Goal: Information Seeking & Learning: Learn about a topic

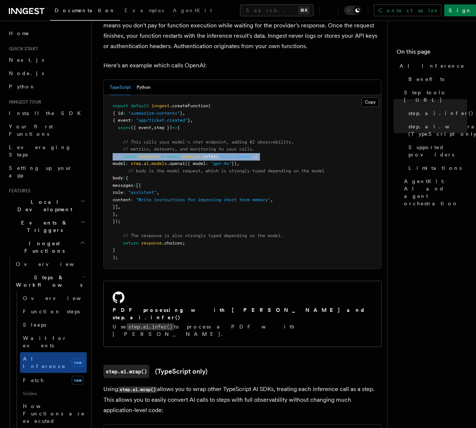
scroll to position [30, 0]
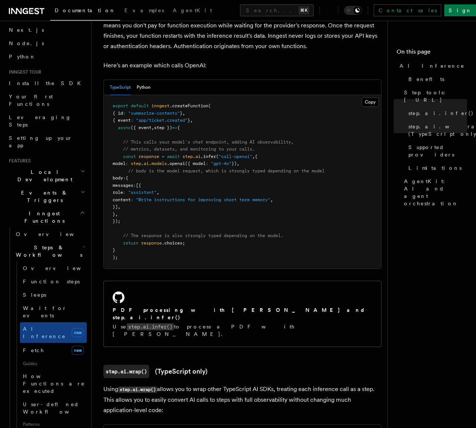
click at [317, 174] on pre "export default inngest .createFunction ( { id : "summarize-contents" } , { even…" at bounding box center [243, 181] width 278 height 173
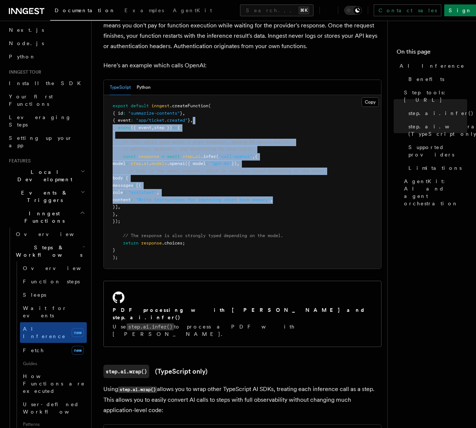
drag, startPoint x: 304, startPoint y: 121, endPoint x: 307, endPoint y: 219, distance: 98.4
click at [307, 215] on pre "export default inngest .createFunction ( { id : "summarize-contents" } , { even…" at bounding box center [243, 181] width 278 height 173
click at [307, 219] on pre "export default inngest .createFunction ( { id : "summarize-contents" } , { even…" at bounding box center [243, 181] width 278 height 173
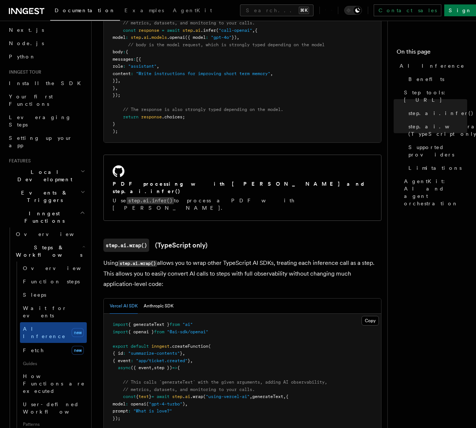
scroll to position [599, 0]
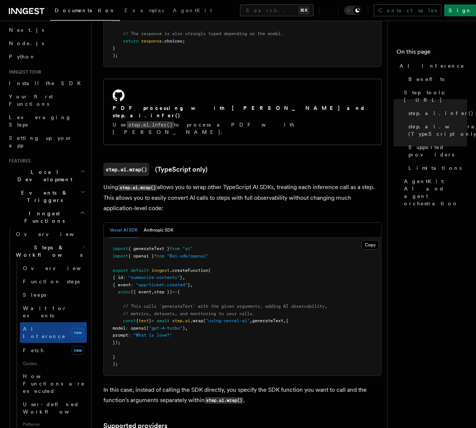
drag, startPoint x: 199, startPoint y: 190, endPoint x: 241, endPoint y: 149, distance: 58.8
click at [241, 163] on h3 "step.ai.wrap() (TypeScript only)" at bounding box center [242, 169] width 278 height 13
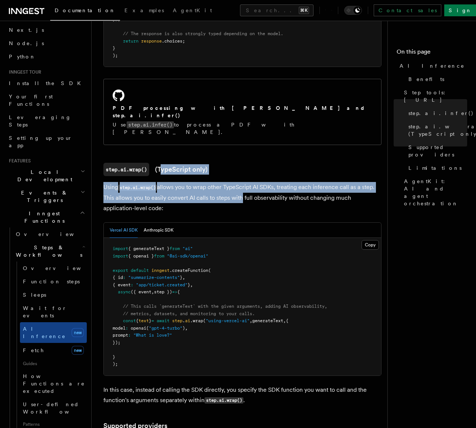
drag, startPoint x: 228, startPoint y: 142, endPoint x: 241, endPoint y: 179, distance: 39.7
click at [241, 182] on p "Using step.ai.wrap() allows you to wrap other TypeScript AI SDKs, treating each…" at bounding box center [242, 197] width 278 height 31
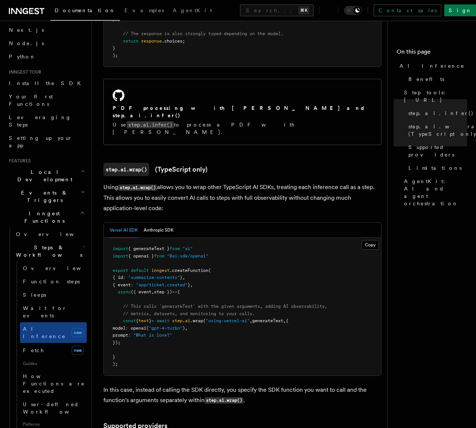
drag, startPoint x: 244, startPoint y: 190, endPoint x: 254, endPoint y: 148, distance: 43.5
click at [254, 163] on h3 "step.ai.wrap() (TypeScript only)" at bounding box center [242, 169] width 278 height 13
drag, startPoint x: 211, startPoint y: 188, endPoint x: 238, endPoint y: 163, distance: 36.6
click at [238, 182] on p "Using step.ai.wrap() allows you to wrap other TypeScript AI SDKs, treating each…" at bounding box center [242, 197] width 278 height 31
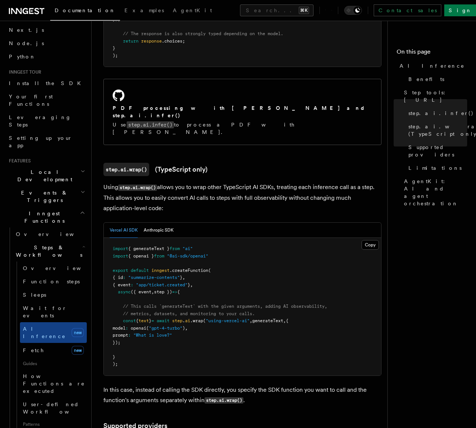
click at [238, 182] on p "Using step.ai.wrap() allows you to wrap other TypeScript AI SDKs, treating each…" at bounding box center [242, 197] width 278 height 31
drag, startPoint x: 245, startPoint y: 157, endPoint x: 251, endPoint y: 188, distance: 31.6
click at [251, 188] on p "Using step.ai.wrap() allows you to wrap other TypeScript AI SDKs, treating each…" at bounding box center [242, 197] width 278 height 31
drag, startPoint x: 251, startPoint y: 188, endPoint x: 257, endPoint y: 157, distance: 31.2
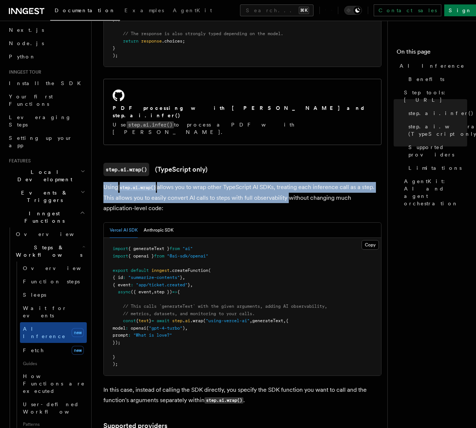
drag, startPoint x: 256, startPoint y: 159, endPoint x: 258, endPoint y: 183, distance: 24.8
click at [258, 183] on p "Using step.ai.wrap() allows you to wrap other TypeScript AI SDKs, treating each…" at bounding box center [242, 197] width 278 height 31
drag, startPoint x: 258, startPoint y: 183, endPoint x: 261, endPoint y: 157, distance: 26.0
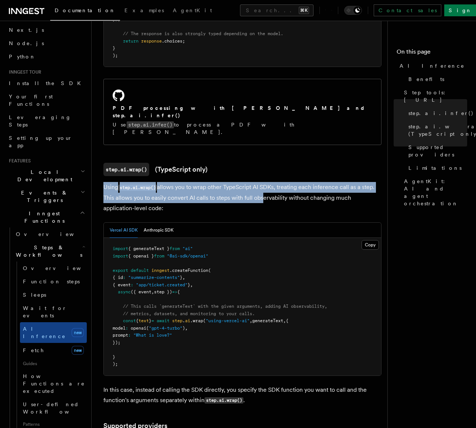
drag, startPoint x: 260, startPoint y: 166, endPoint x: 260, endPoint y: 179, distance: 13.7
click at [260, 182] on p "Using step.ai.wrap() allows you to wrap other TypeScript AI SDKs, treating each…" at bounding box center [242, 197] width 278 height 31
drag, startPoint x: 261, startPoint y: 186, endPoint x: 261, endPoint y: 161, distance: 24.8
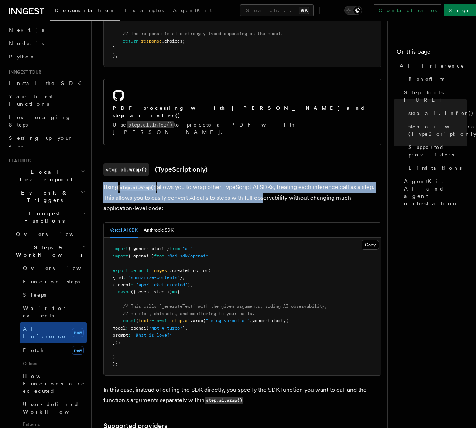
drag, startPoint x: 261, startPoint y: 161, endPoint x: 264, endPoint y: 181, distance: 20.5
click at [264, 182] on p "Using step.ai.wrap() allows you to wrap other TypeScript AI SDKs, treating each…" at bounding box center [242, 197] width 278 height 31
drag, startPoint x: 264, startPoint y: 187, endPoint x: 261, endPoint y: 160, distance: 27.2
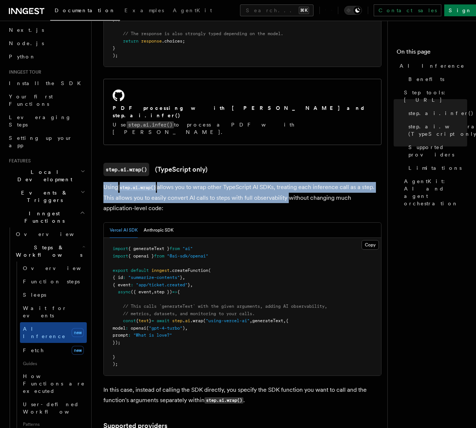
drag, startPoint x: 261, startPoint y: 161, endPoint x: 264, endPoint y: 183, distance: 22.0
click at [264, 183] on p "Using step.ai.wrap() allows you to wrap other TypeScript AI SDKs, treating each…" at bounding box center [242, 197] width 278 height 31
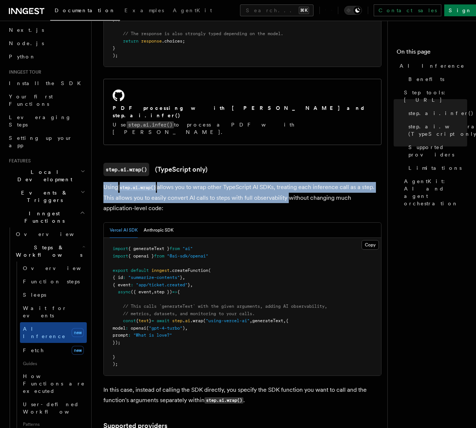
drag, startPoint x: 264, startPoint y: 183, endPoint x: 262, endPoint y: 159, distance: 23.7
drag, startPoint x: 263, startPoint y: 176, endPoint x: 264, endPoint y: 181, distance: 4.8
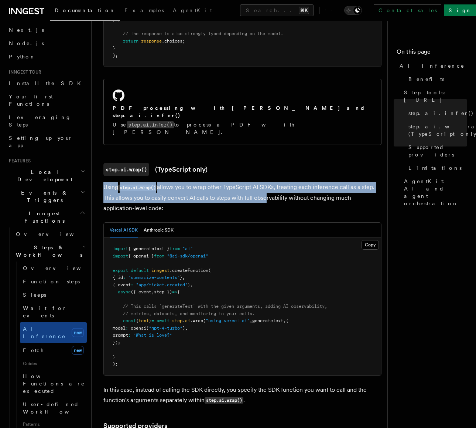
click at [264, 182] on p "Using step.ai.wrap() allows you to wrap other TypeScript AI SDKs, treating each…" at bounding box center [242, 197] width 278 height 31
drag, startPoint x: 264, startPoint y: 187, endPoint x: 261, endPoint y: 157, distance: 30.5
drag, startPoint x: 261, startPoint y: 157, endPoint x: 262, endPoint y: 181, distance: 23.7
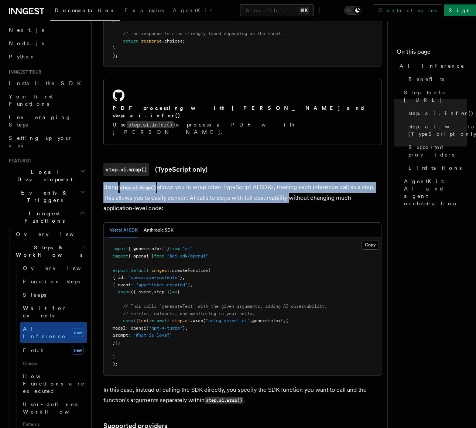
click at [262, 182] on p "Using step.ai.wrap() allows you to wrap other TypeScript AI SDKs, treating each…" at bounding box center [242, 197] width 278 height 31
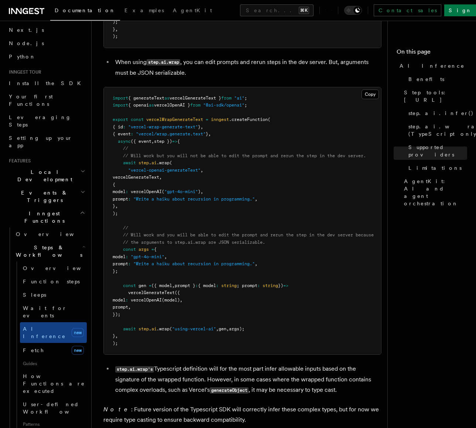
scroll to position [1487, 0]
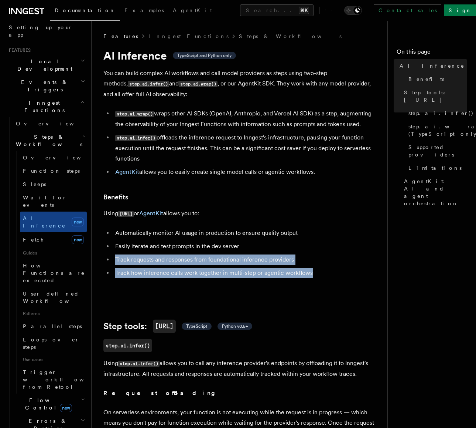
drag, startPoint x: 325, startPoint y: 273, endPoint x: 341, endPoint y: 247, distance: 30.5
click at [342, 245] on li "Easily iterate and test prompts in the dev server" at bounding box center [247, 246] width 269 height 10
drag, startPoint x: 344, startPoint y: 237, endPoint x: 352, endPoint y: 276, distance: 40.4
click at [352, 273] on ul "Automatically monitor AI usage in production to ensure quality output Easily it…" at bounding box center [242, 253] width 278 height 50
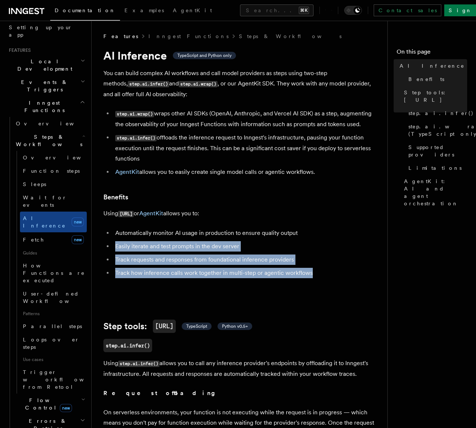
click at [352, 276] on li "Track how inference calls work together in multi-step or agentic workflows" at bounding box center [247, 273] width 269 height 10
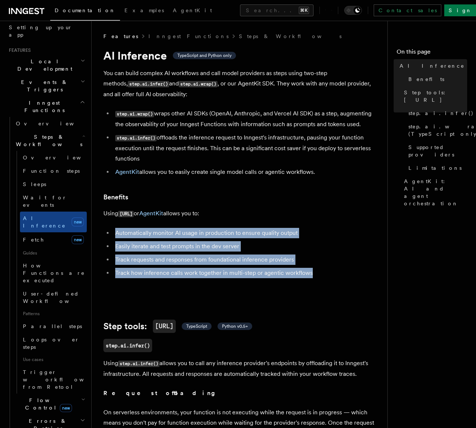
drag, startPoint x: 352, startPoint y: 276, endPoint x: 352, endPoint y: 221, distance: 55.4
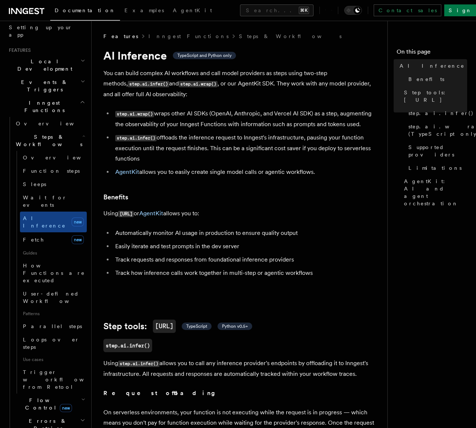
click at [50, 99] on span "Inngest Functions" at bounding box center [43, 106] width 74 height 15
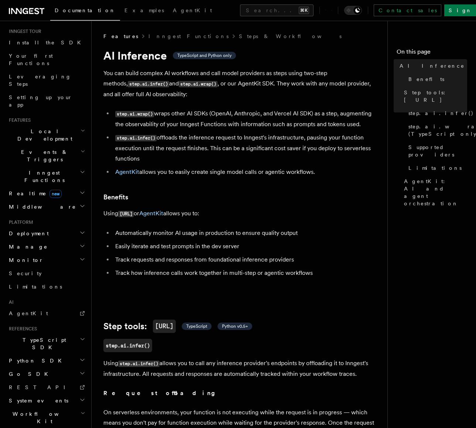
click at [47, 169] on span "Inngest Functions" at bounding box center [43, 176] width 74 height 15
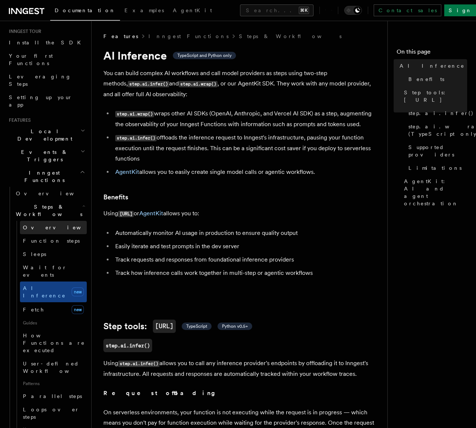
click at [47, 221] on link "Overview" at bounding box center [53, 227] width 67 height 13
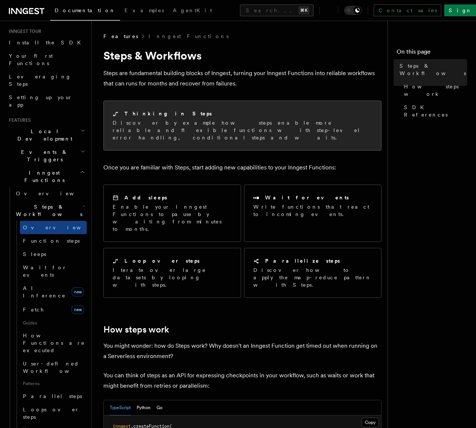
click at [172, 119] on p "Discover by example how steps enable more reliable and flexible functions with …" at bounding box center [243, 130] width 260 height 22
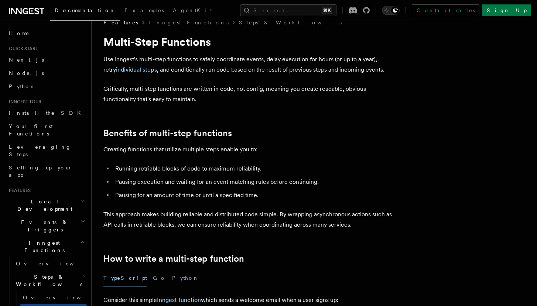
scroll to position [16, 0]
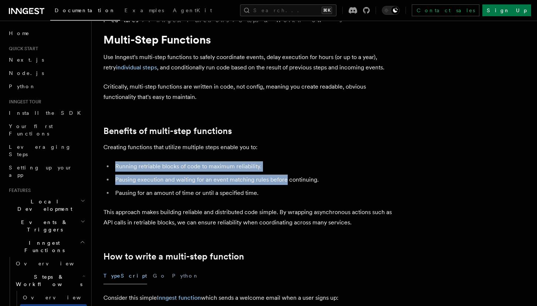
drag, startPoint x: 286, startPoint y: 146, endPoint x: 284, endPoint y: 183, distance: 37.4
click at [284, 183] on li "Pausing execution and waiting for an event matching rules before continuing." at bounding box center [256, 180] width 286 height 10
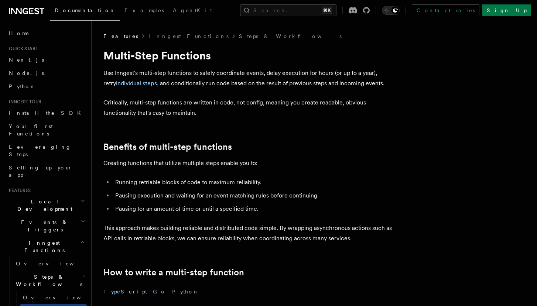
scroll to position [0, 0]
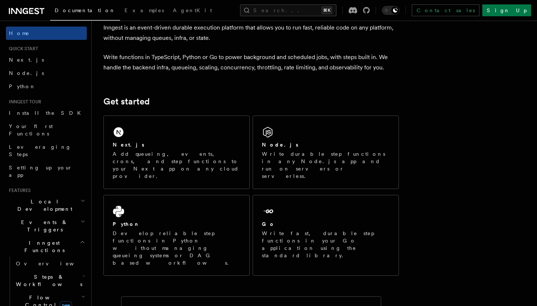
scroll to position [41, 0]
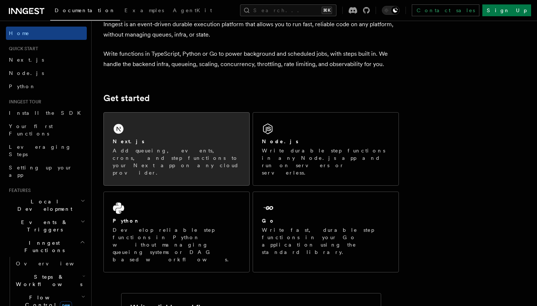
click at [199, 152] on p "Add queueing, events, crons, and step functions to your Next app on any cloud p…" at bounding box center [177, 162] width 128 height 30
